Goal: Task Accomplishment & Management: Complete application form

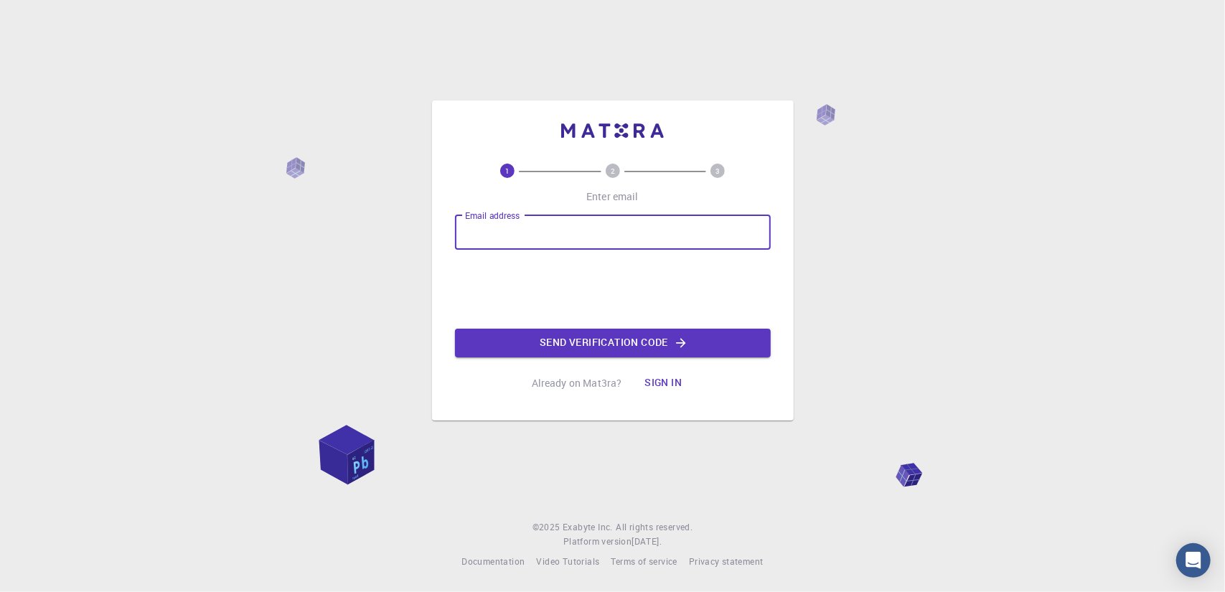
click at [580, 235] on input "Email address" at bounding box center [613, 232] width 316 height 34
type input "[EMAIL_ADDRESS][DOMAIN_NAME]"
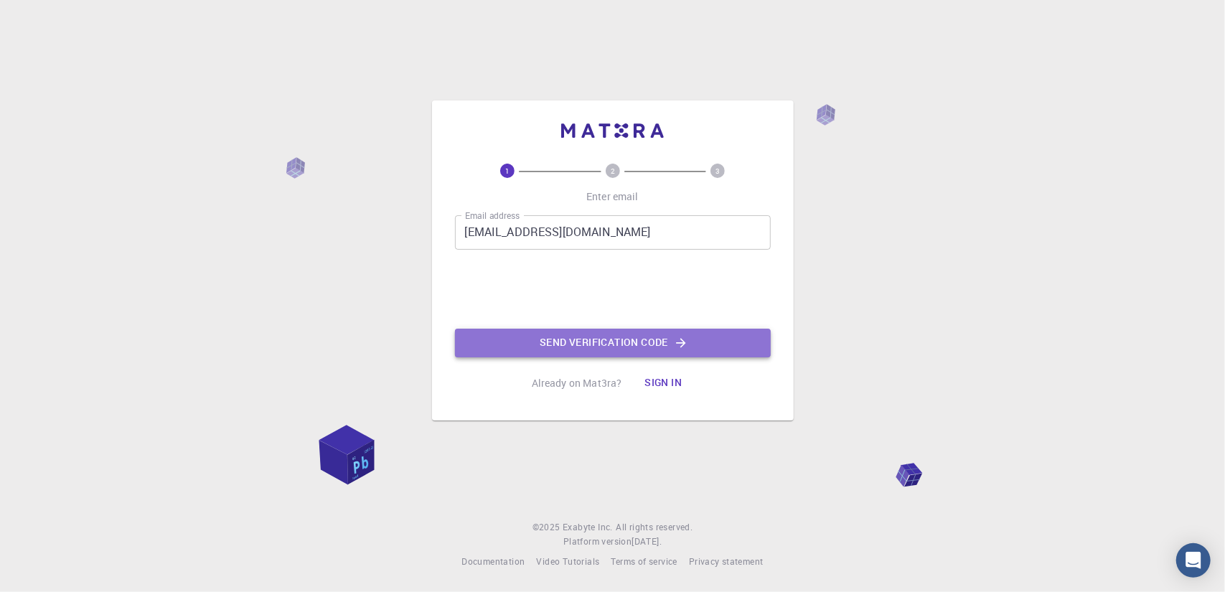
click at [552, 344] on button "Send verification code" at bounding box center [613, 343] width 316 height 29
click at [596, 344] on button "Send verification code" at bounding box center [613, 343] width 316 height 29
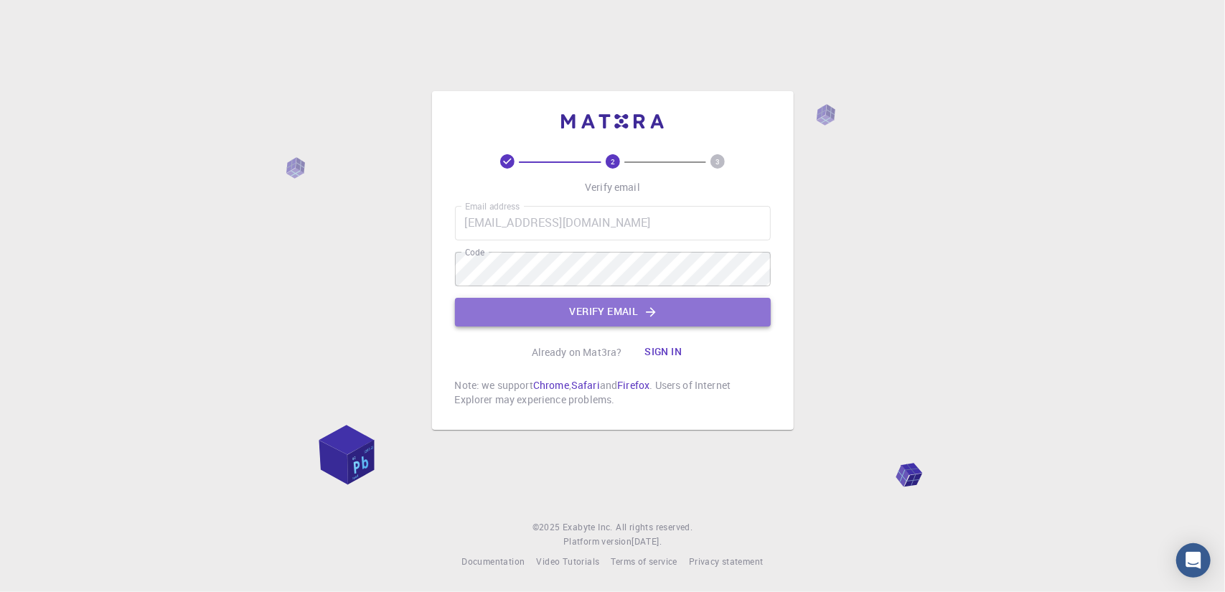
click at [594, 315] on button "Verify email" at bounding box center [613, 312] width 316 height 29
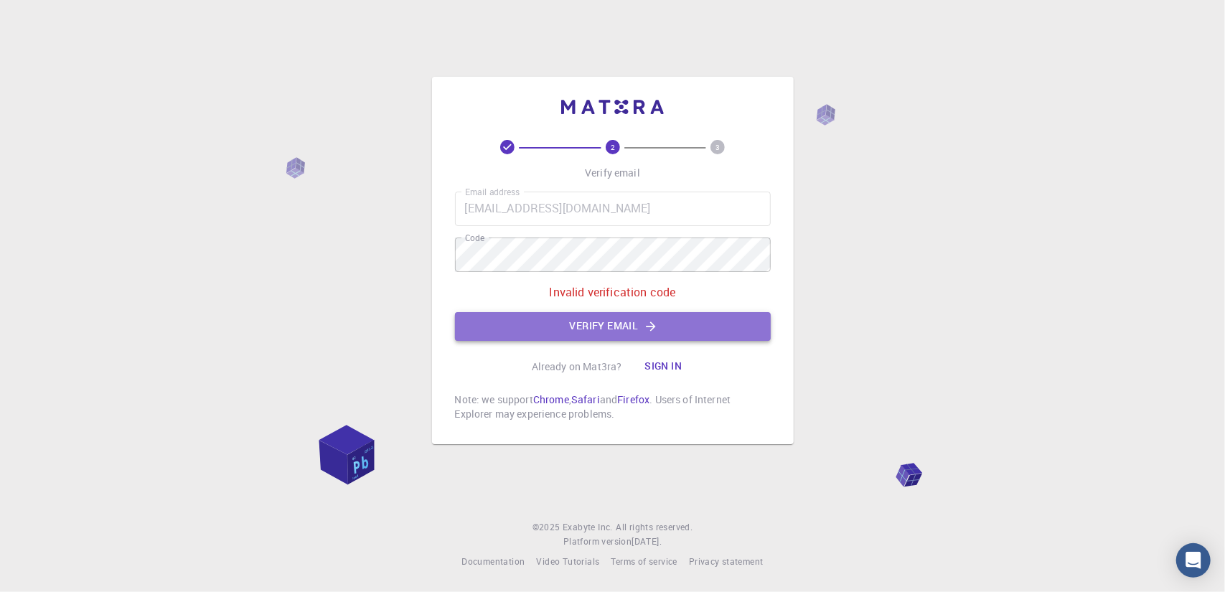
click at [570, 326] on button "Verify email" at bounding box center [613, 326] width 316 height 29
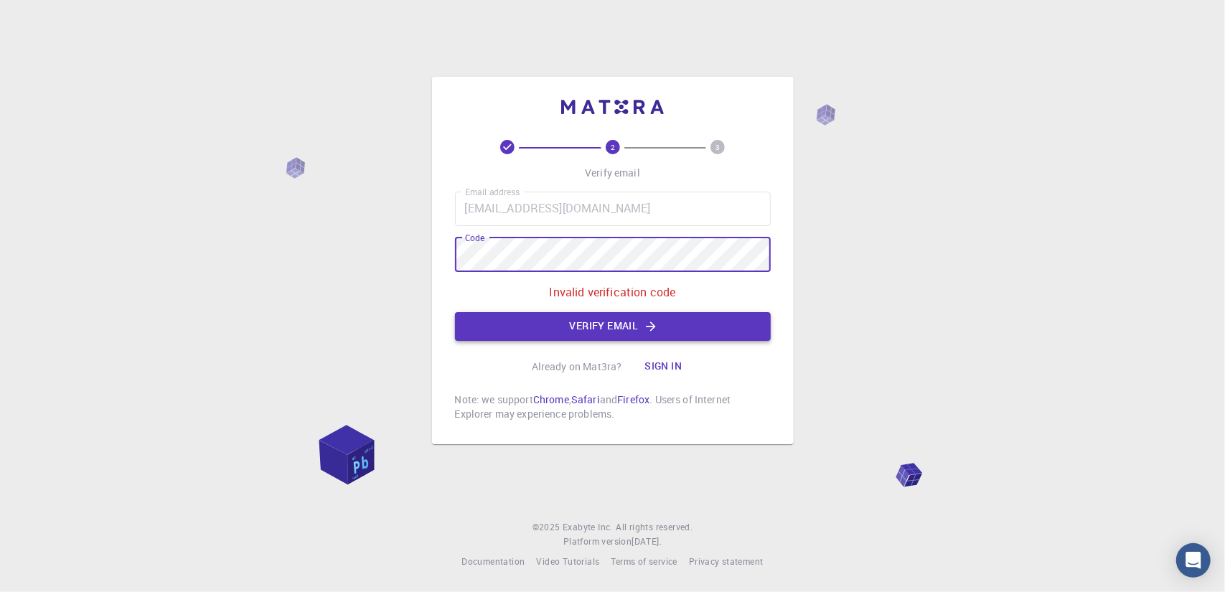
click at [664, 324] on button "Verify email" at bounding box center [613, 326] width 316 height 29
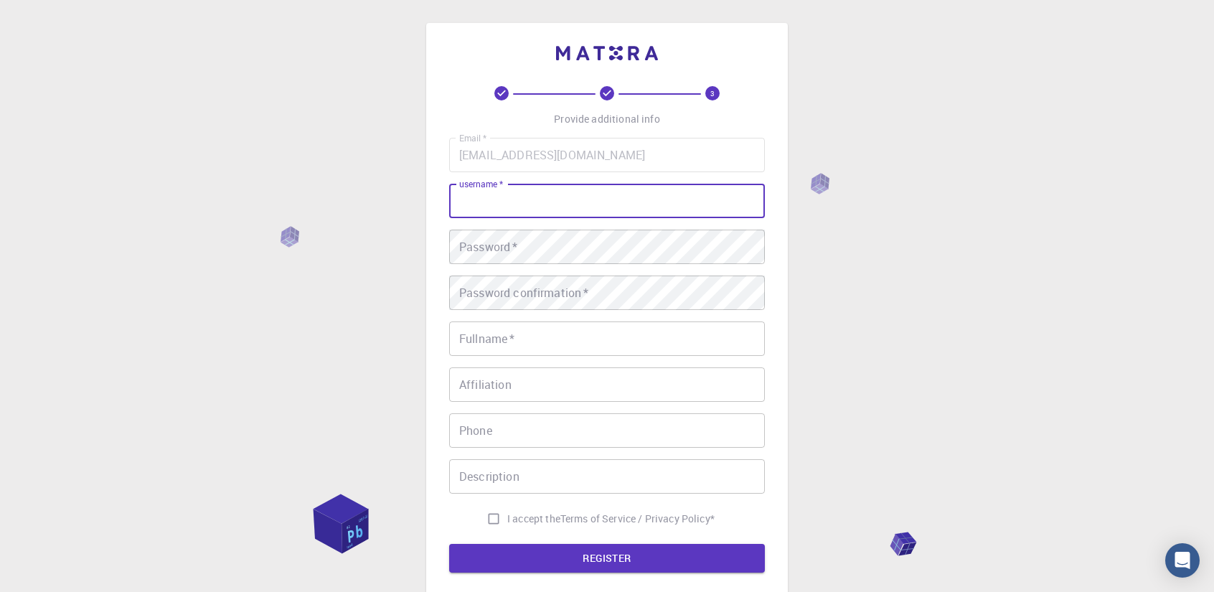
click at [572, 196] on input "username   *" at bounding box center [607, 201] width 316 height 34
click at [543, 193] on input "username   *" at bounding box center [607, 201] width 316 height 34
type input "[PERSON_NAME]"
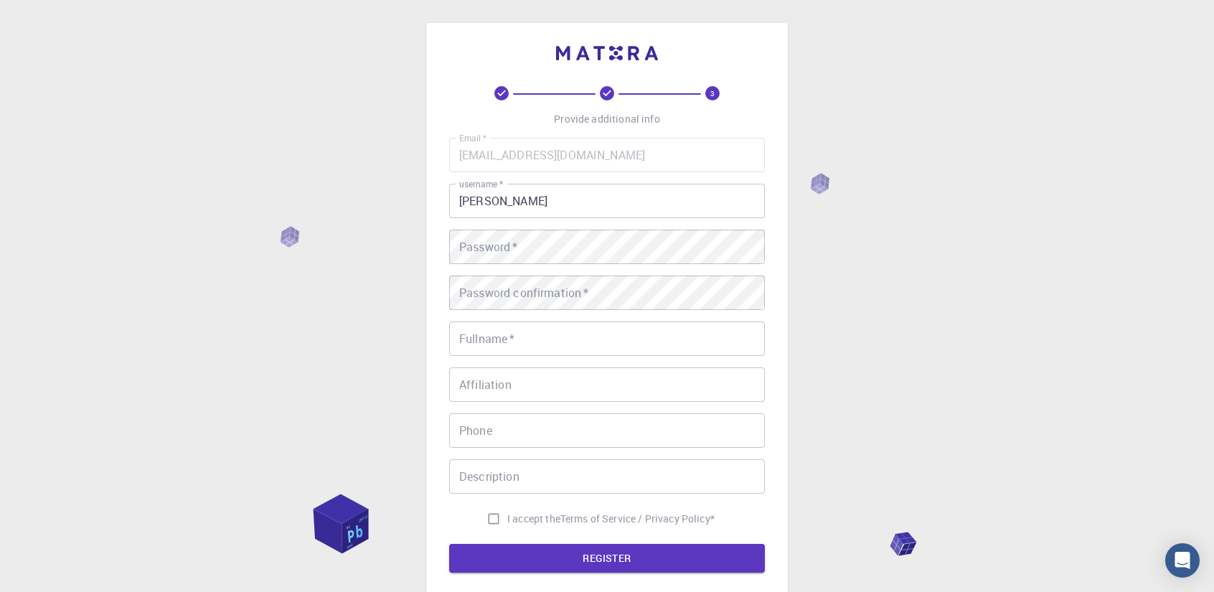
click at [379, 276] on div "3 Provide additional info Email   * [EMAIL_ADDRESS][DOMAIN_NAME] Email   * user…" at bounding box center [607, 365] width 1214 height 730
click at [815, 223] on div "3 Provide additional info Email   * [EMAIL_ADDRESS][DOMAIN_NAME] Email   * user…" at bounding box center [607, 365] width 1214 height 730
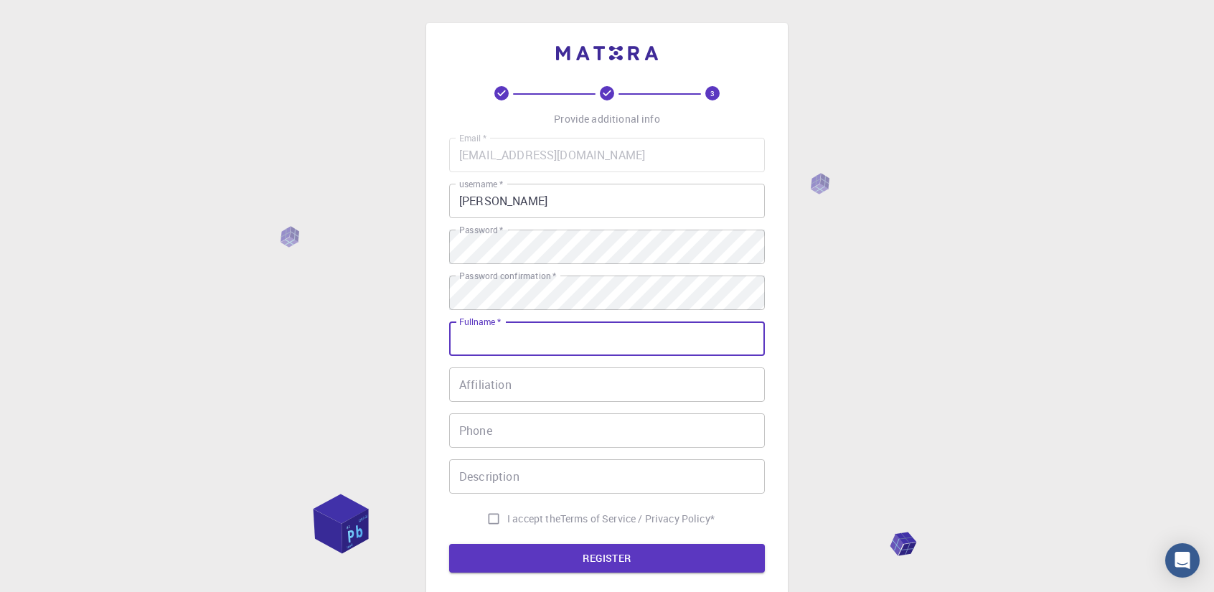
click at [571, 340] on input "Fullname   *" at bounding box center [607, 338] width 316 height 34
type input "[PERSON_NAME]"
click at [540, 390] on input "Affiliation" at bounding box center [607, 384] width 316 height 34
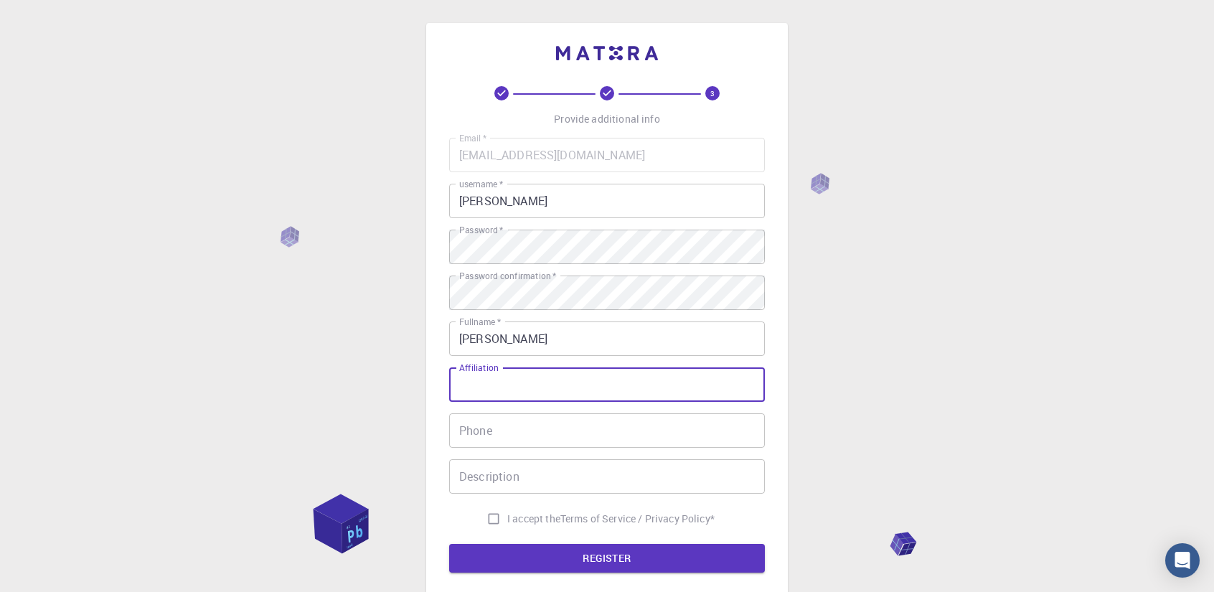
click at [504, 377] on input "Affiliation" at bounding box center [607, 384] width 316 height 34
type input "mmmm"
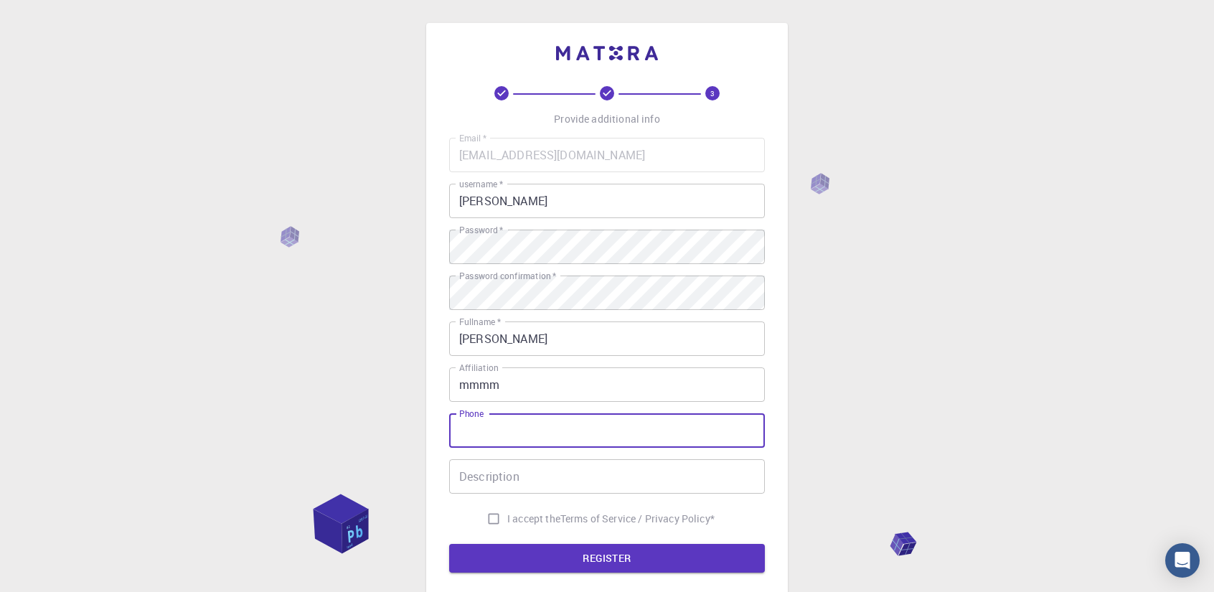
click at [577, 428] on input "Phone" at bounding box center [607, 430] width 316 height 34
click at [449, 544] on button "REGISTER" at bounding box center [607, 558] width 316 height 29
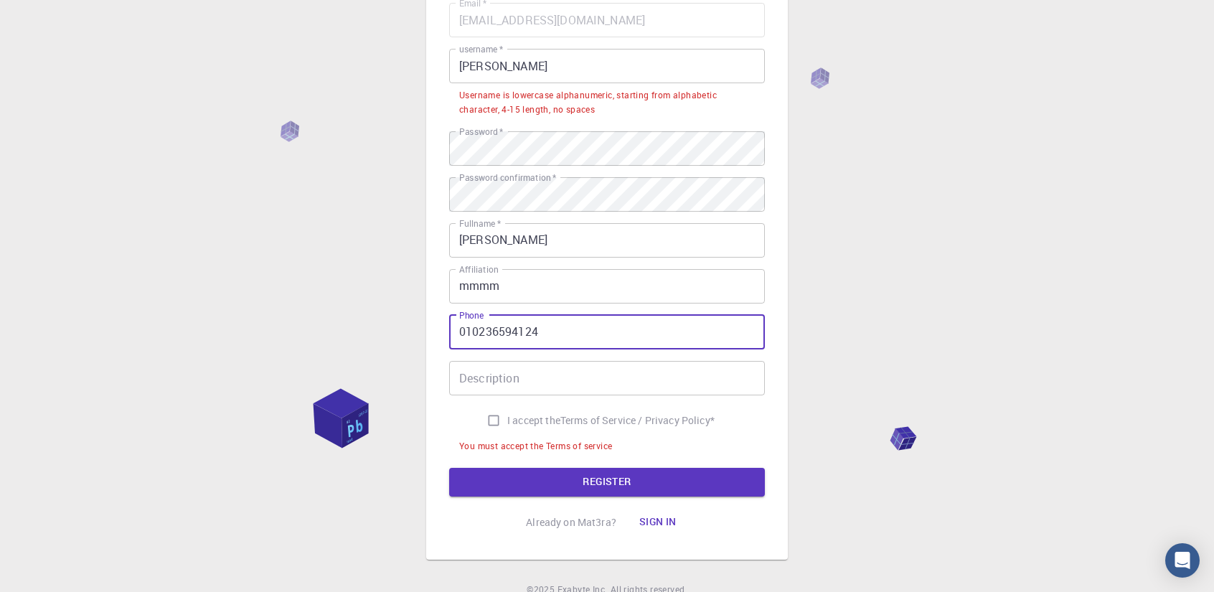
scroll to position [136, 0]
type input "010236594124"
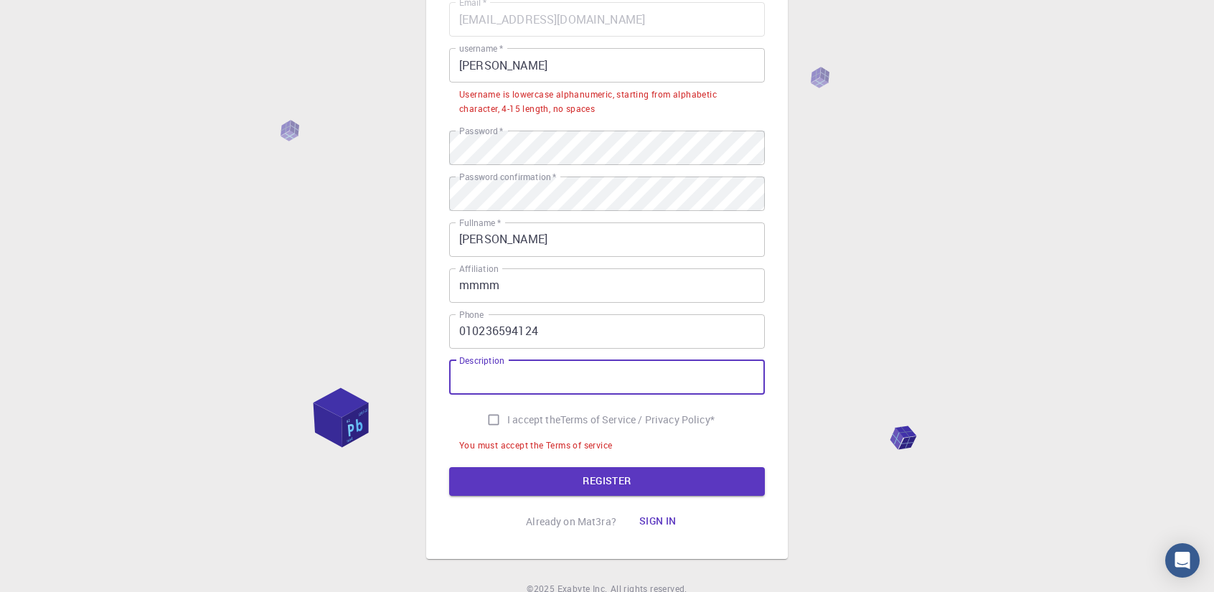
click at [602, 387] on input "Description" at bounding box center [607, 377] width 316 height 34
type input "kkkkkkkkkkkk"
click at [495, 418] on input "I accept the Terms of Service / Privacy Policy *" at bounding box center [493, 419] width 27 height 27
checkbox input "true"
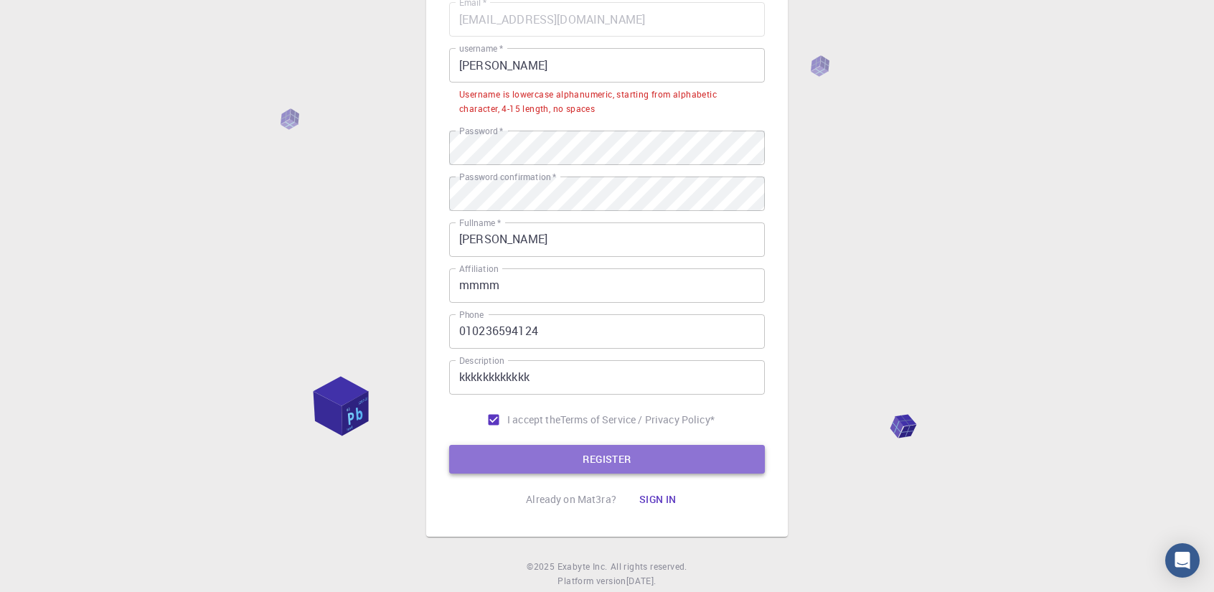
click at [555, 458] on button "REGISTER" at bounding box center [607, 459] width 316 height 29
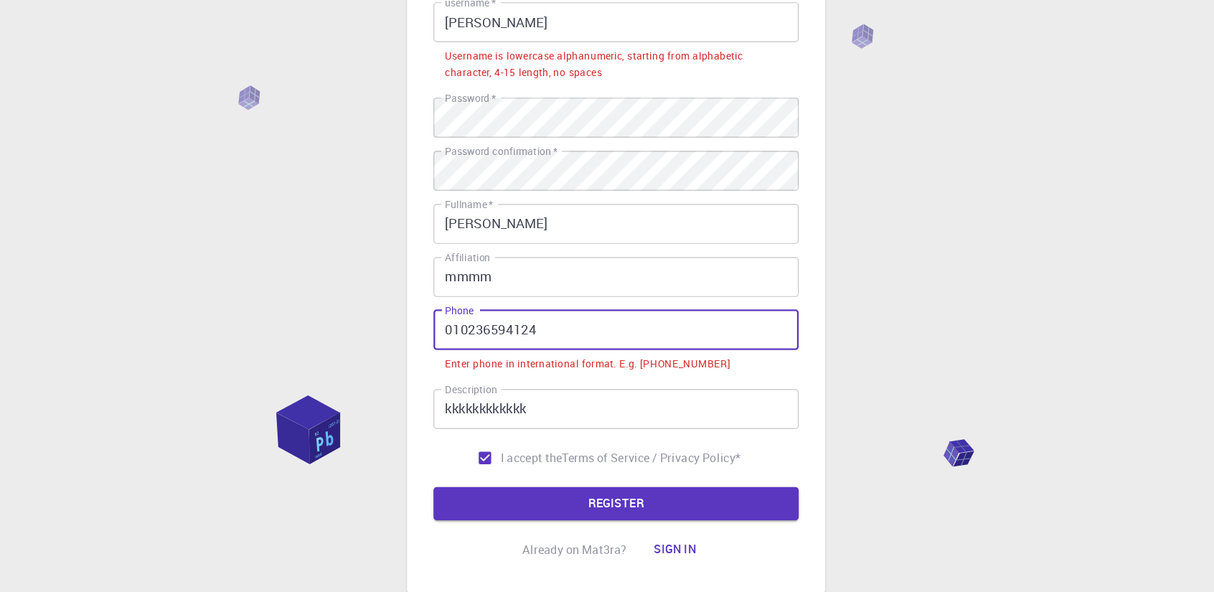
click at [550, 334] on input "010236594124" at bounding box center [607, 331] width 316 height 34
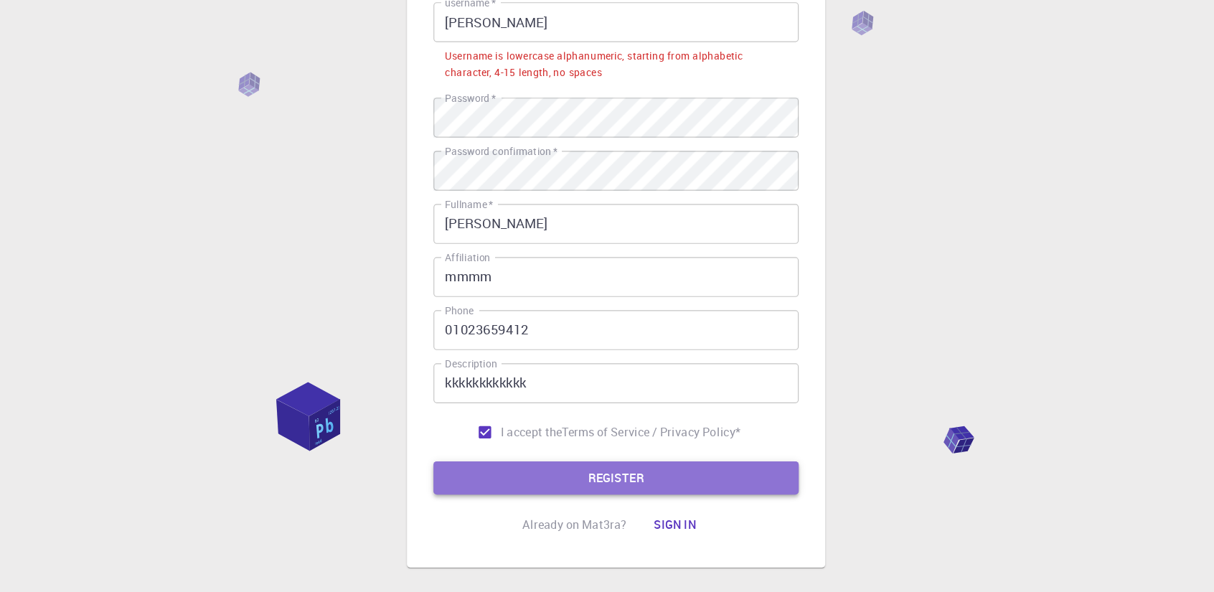
click at [617, 462] on button "REGISTER" at bounding box center [607, 459] width 316 height 29
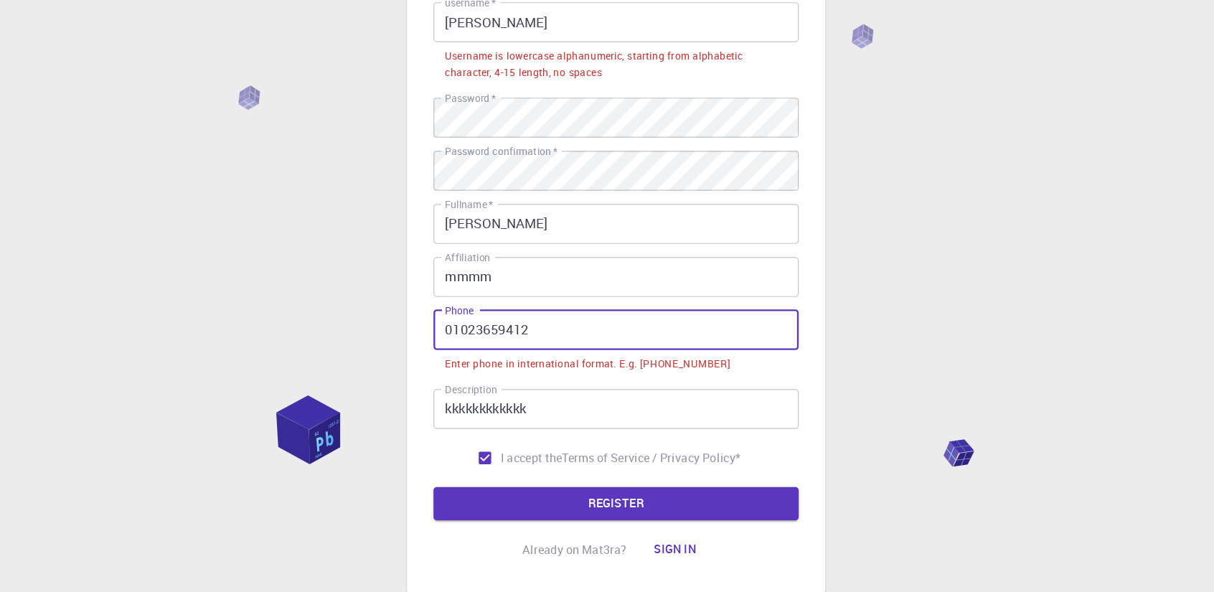
click at [550, 326] on input "01023659412" at bounding box center [607, 331] width 316 height 34
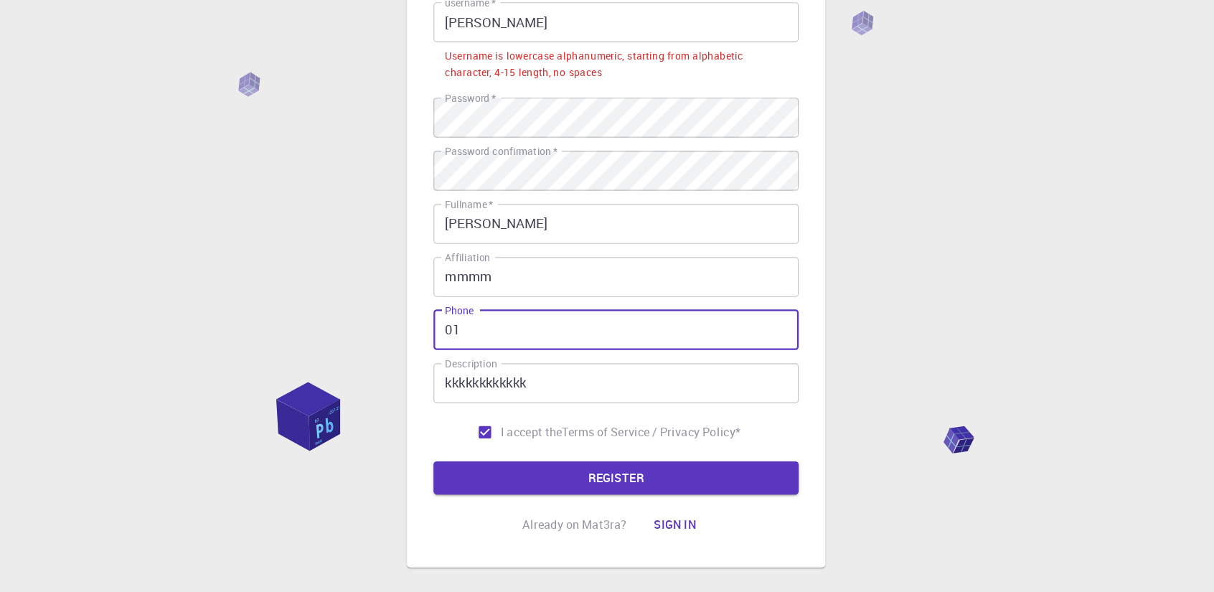
type input "0"
click at [588, 452] on button "REGISTER" at bounding box center [607, 459] width 316 height 29
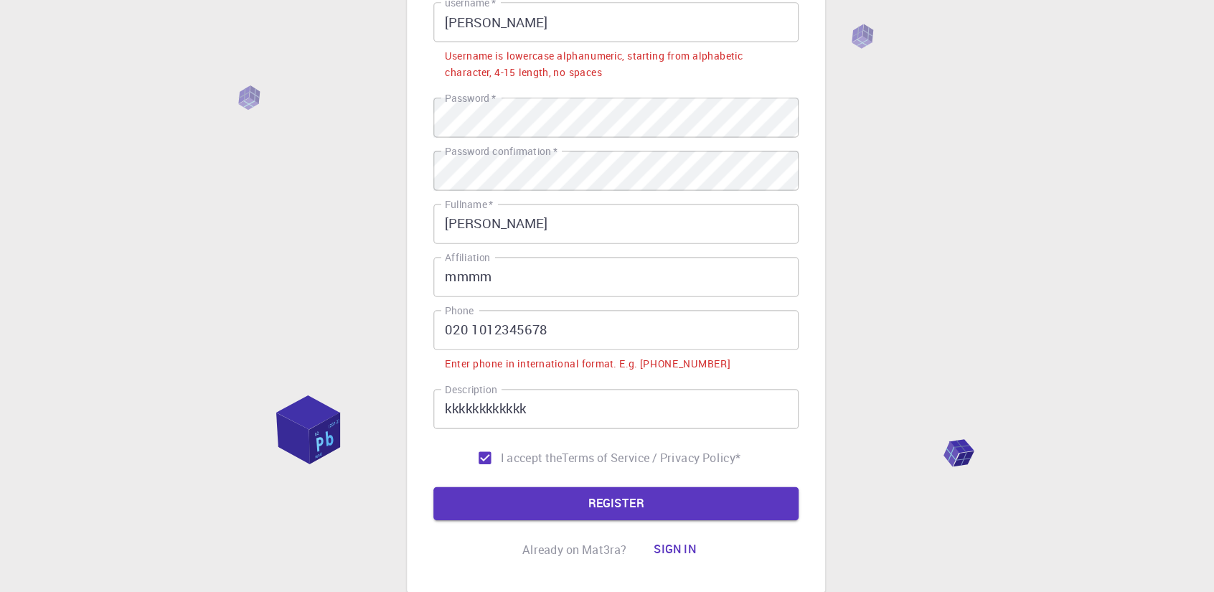
click at [684, 357] on div "Enter phone in international format. E.g. [PHONE_NUMBER]" at bounding box center [582, 361] width 246 height 14
click at [463, 331] on input "020 1012345678" at bounding box center [607, 331] width 316 height 34
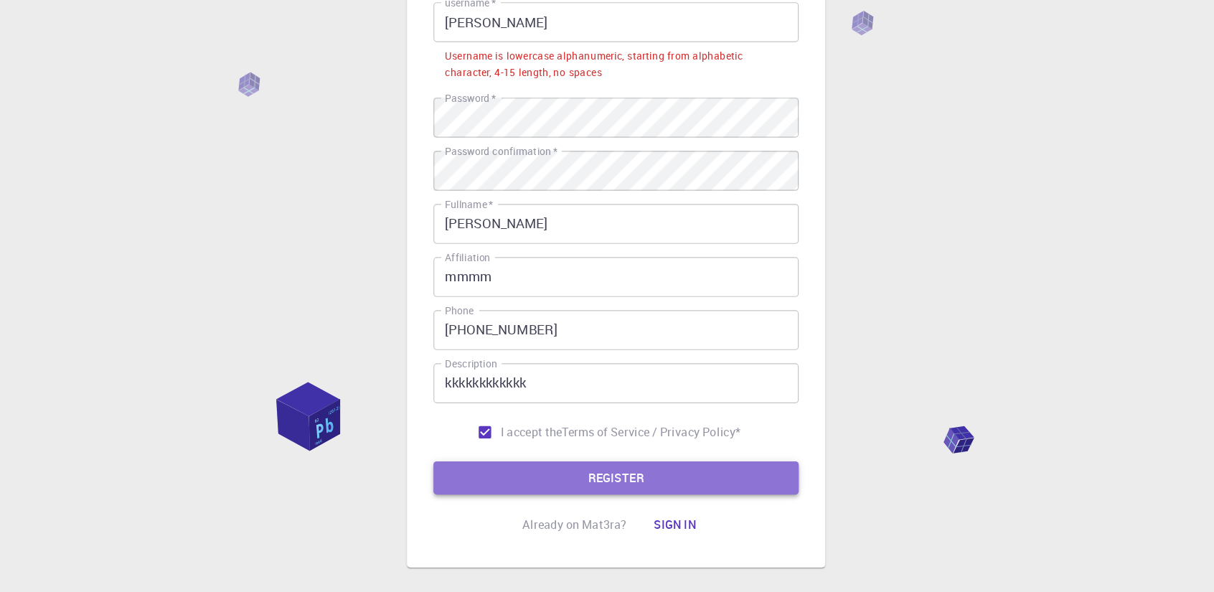
click at [570, 457] on button "REGISTER" at bounding box center [607, 459] width 316 height 29
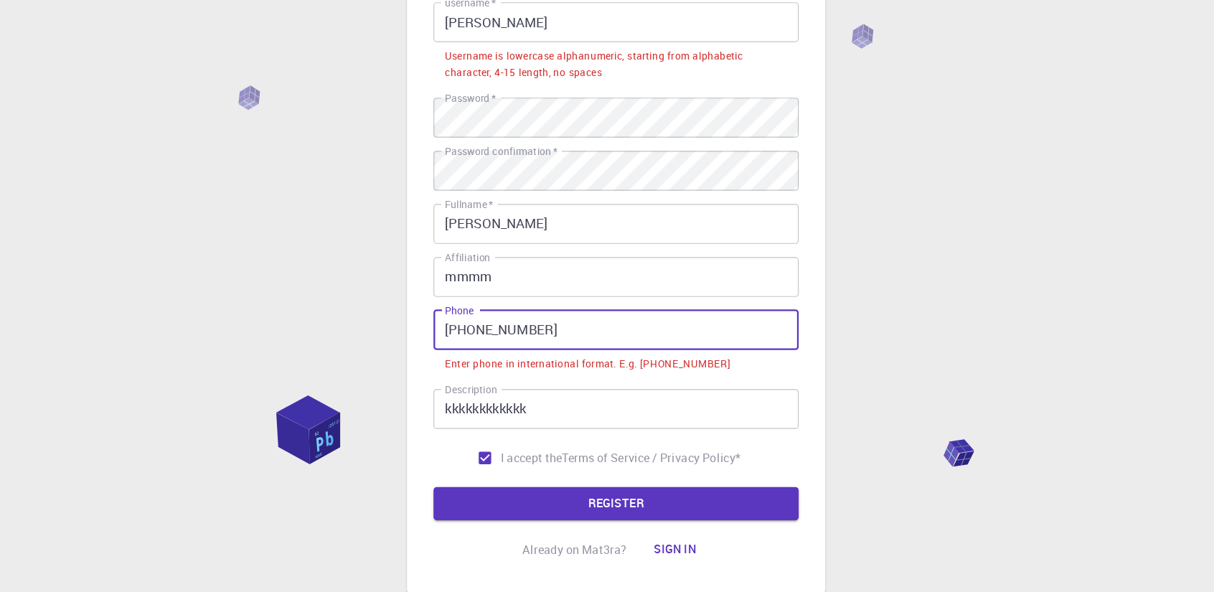
click at [466, 336] on input "[PHONE_NUMBER]" at bounding box center [607, 331] width 316 height 34
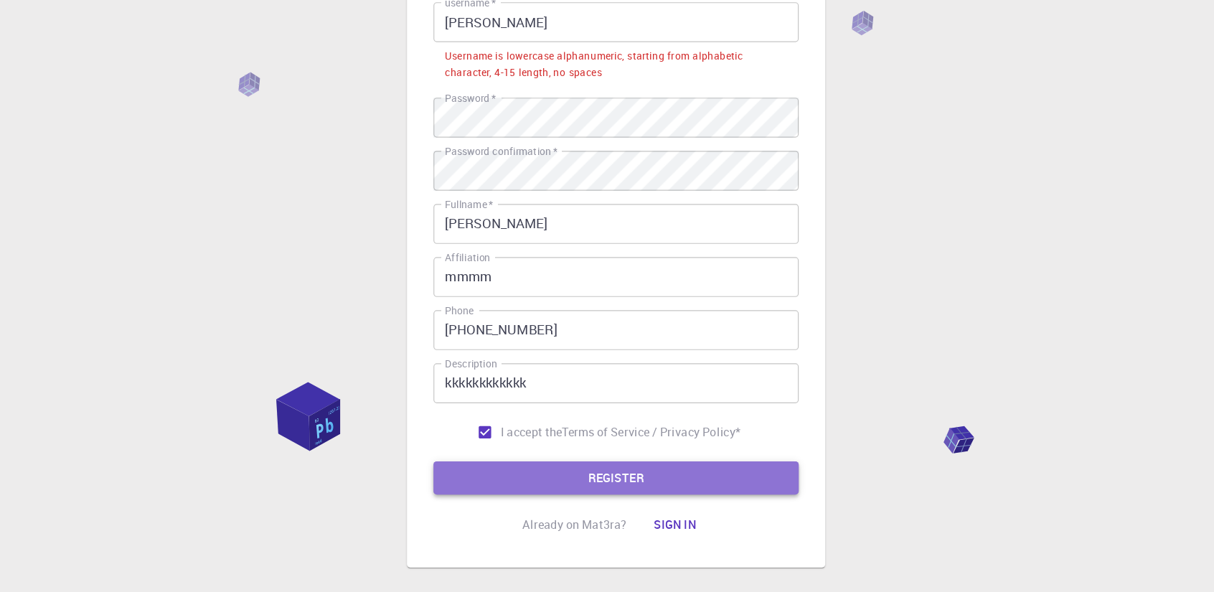
click at [554, 460] on button "REGISTER" at bounding box center [607, 459] width 316 height 29
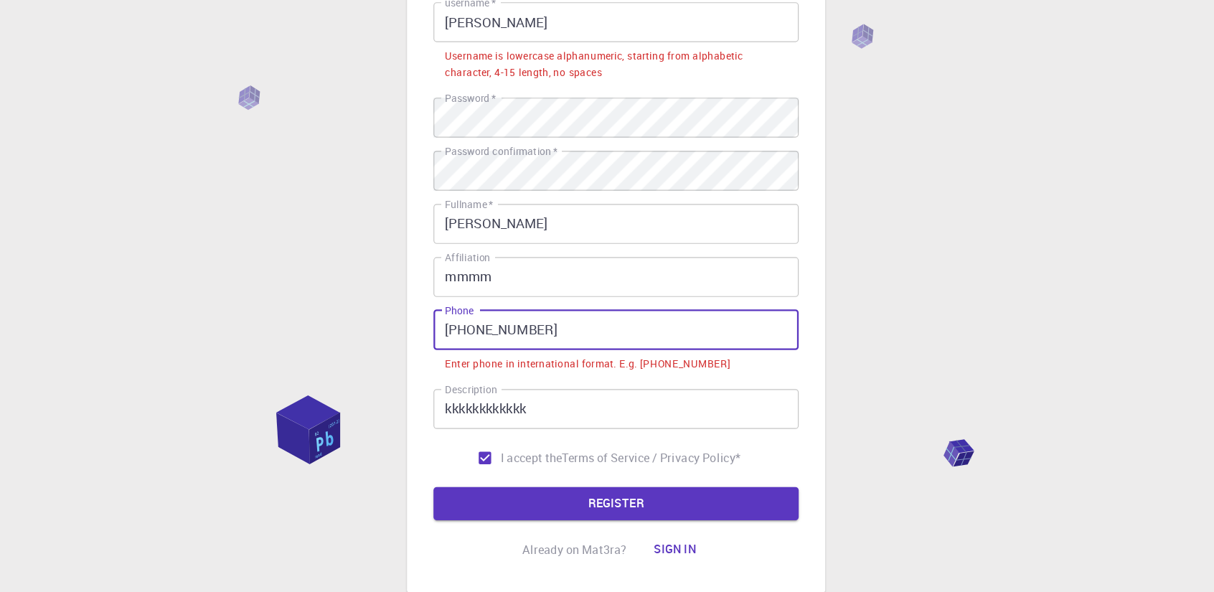
click at [469, 335] on input "[PHONE_NUMBER]" at bounding box center [607, 331] width 316 height 34
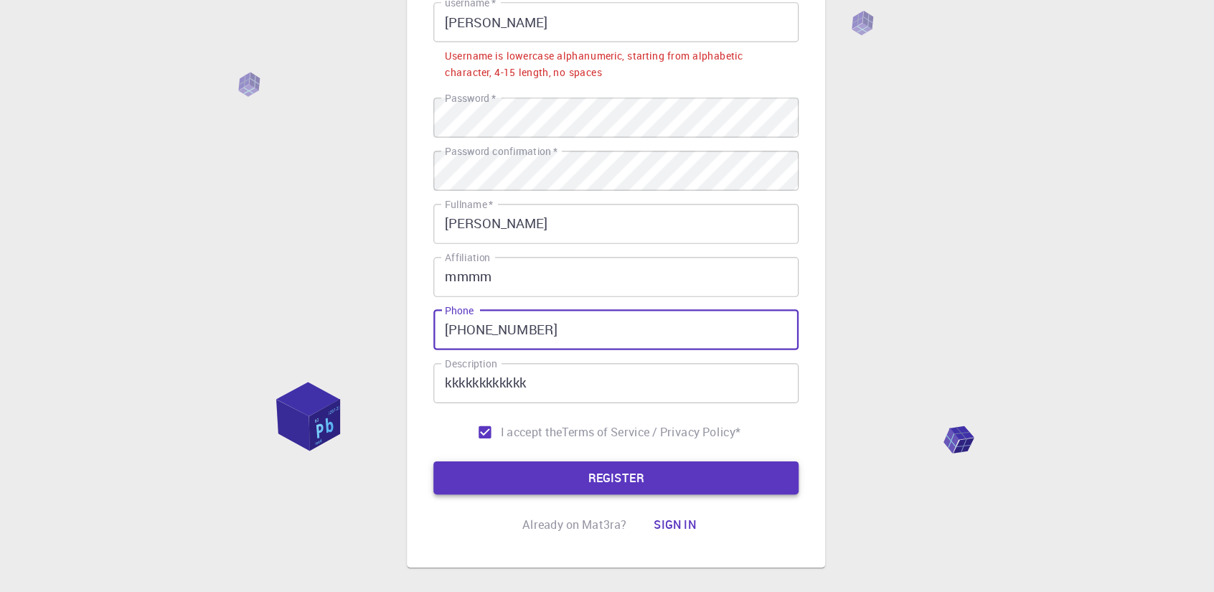
type input "[PHONE_NUMBER]"
click at [613, 458] on button "REGISTER" at bounding box center [607, 459] width 316 height 29
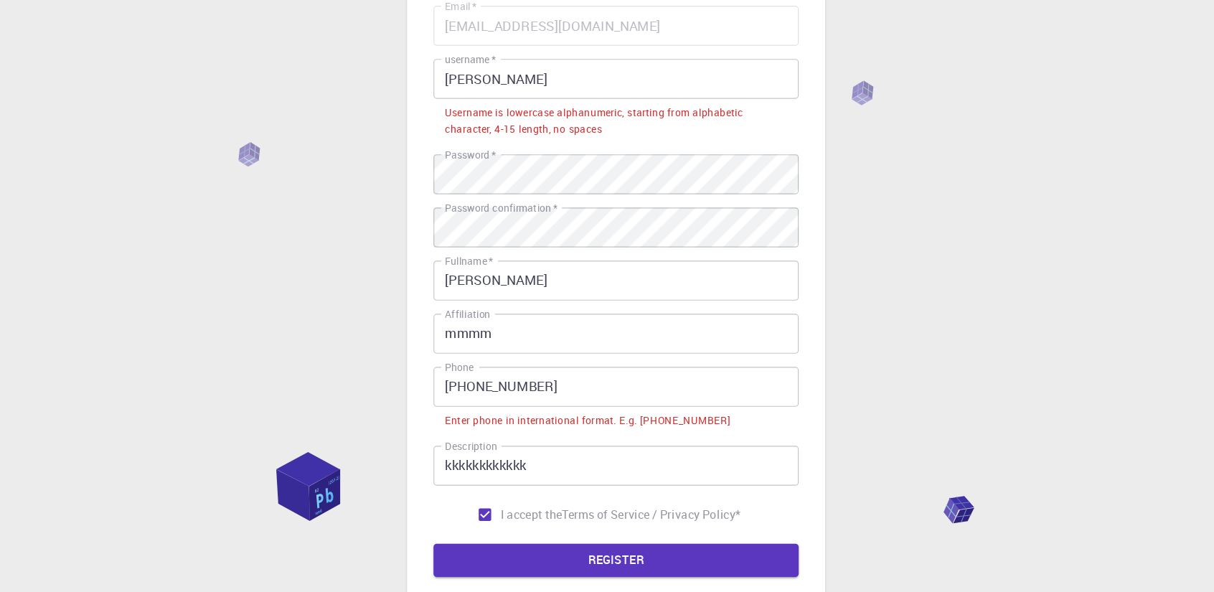
scroll to position [132, 0]
click at [555, 113] on div "Username is lowercase alphanumeric, starting from alphabetic character, 4-15 le…" at bounding box center [607, 105] width 296 height 29
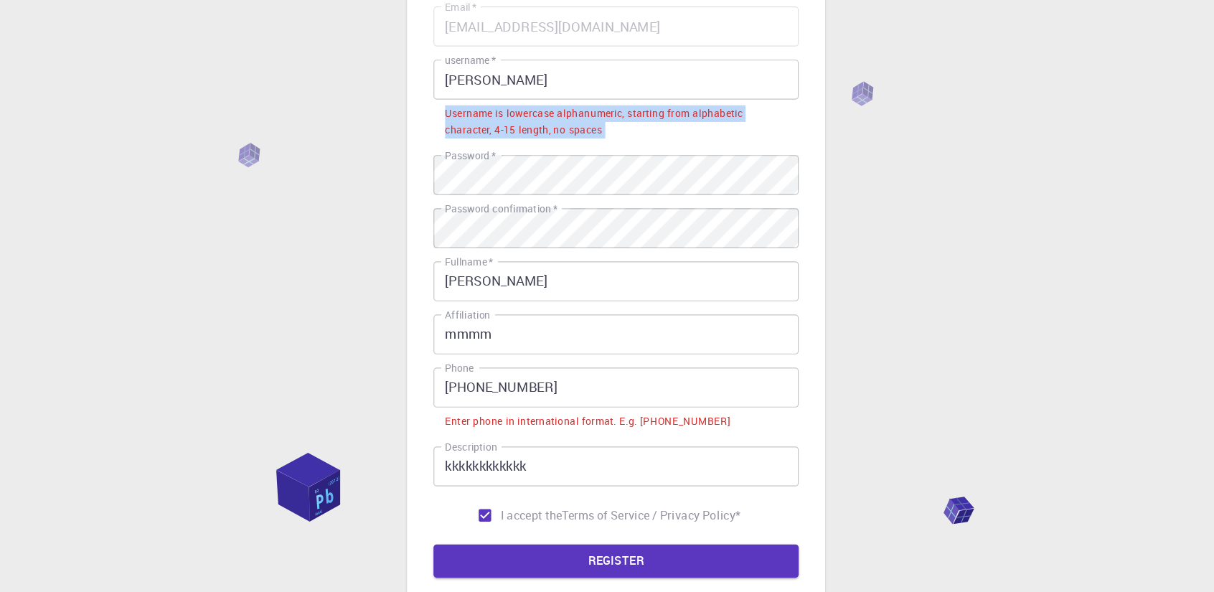
click at [555, 113] on div "Username is lowercase alphanumeric, starting from alphabetic character, 4-15 le…" at bounding box center [607, 105] width 296 height 29
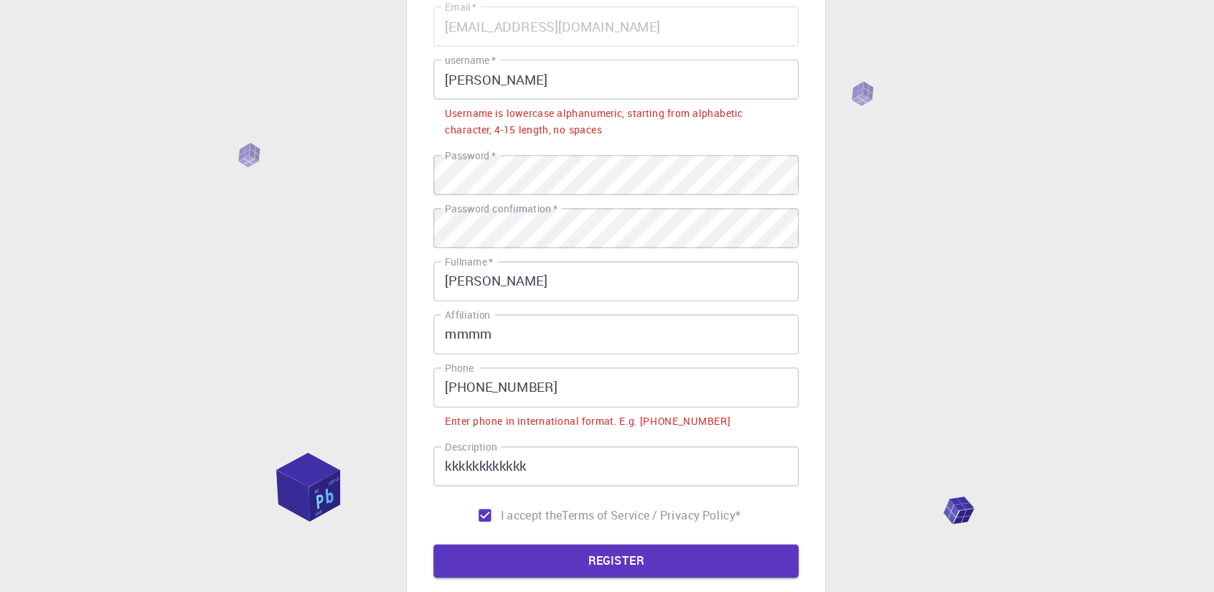
click at [555, 113] on div "Username is lowercase alphanumeric, starting from alphabetic character, 4-15 le…" at bounding box center [607, 105] width 296 height 29
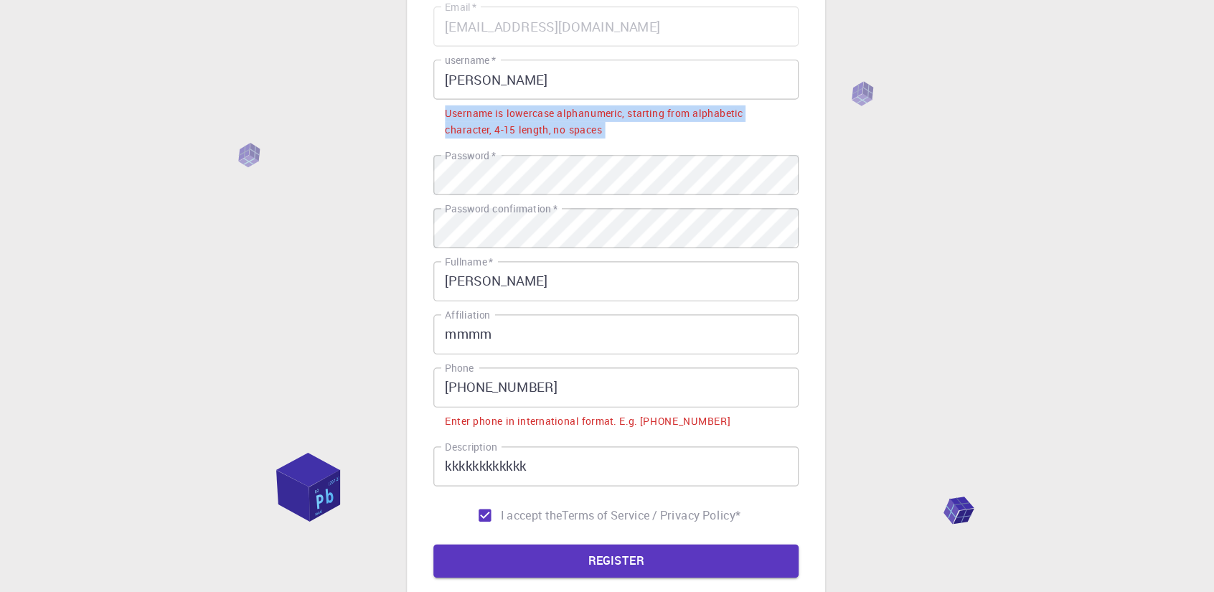
click at [555, 113] on div "Username is lowercase alphanumeric, starting from alphabetic character, 4-15 le…" at bounding box center [607, 105] width 296 height 29
